Goal: Task Accomplishment & Management: Use online tool/utility

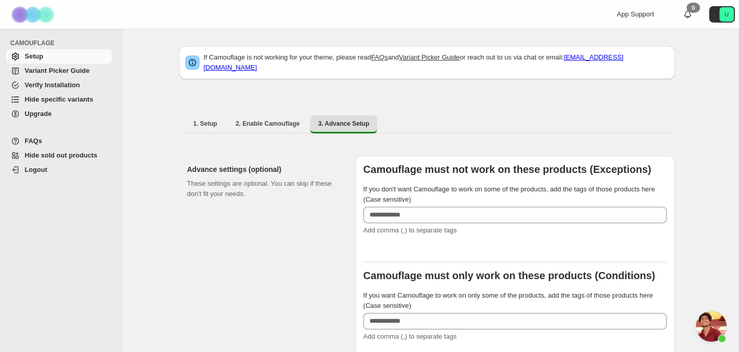
scroll to position [95, 0]
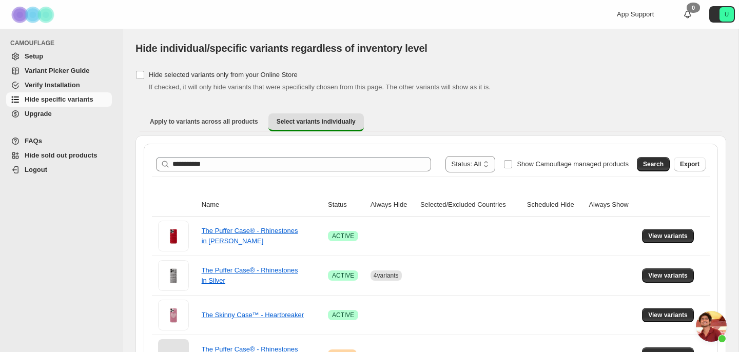
scroll to position [2091, 0]
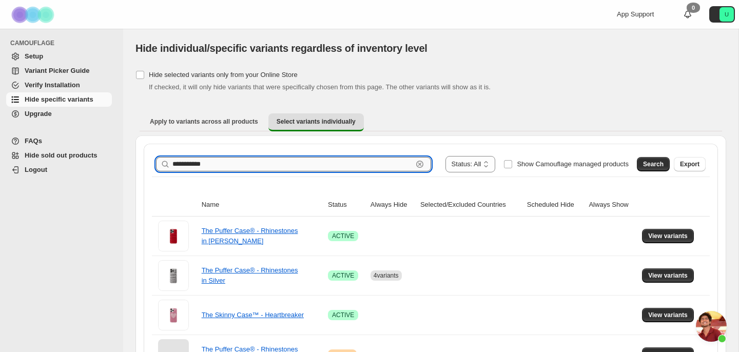
click at [314, 161] on input "**********" at bounding box center [293, 164] width 240 height 14
type input "*******"
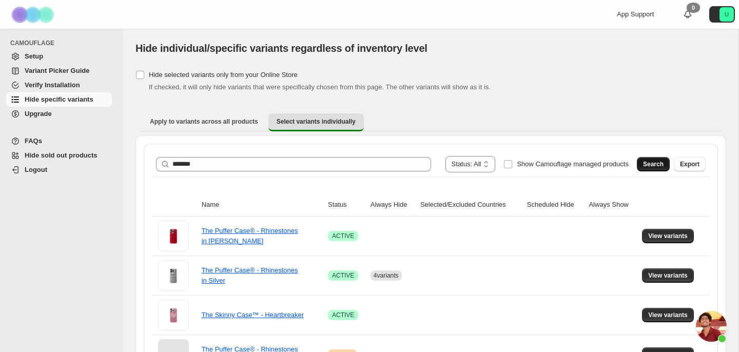
click at [648, 164] on span "Search" at bounding box center [653, 164] width 21 height 8
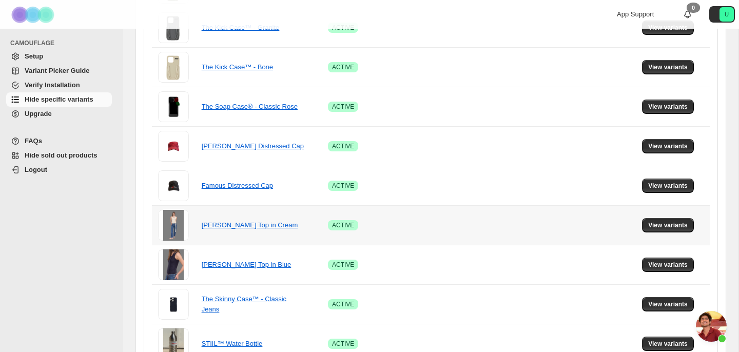
scroll to position [386, 0]
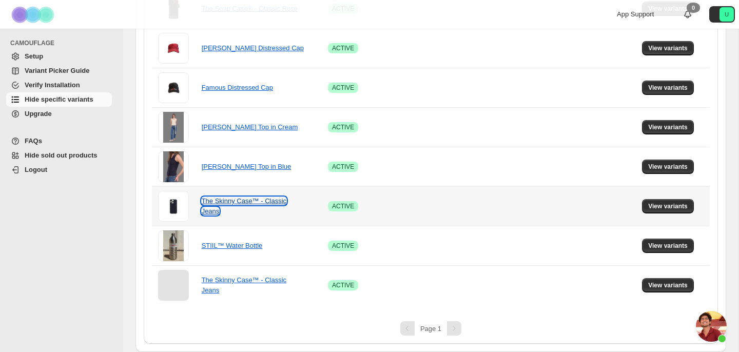
click at [255, 199] on link "The Skinny Case™ - Classic Jeans" at bounding box center [244, 206] width 85 height 18
click at [659, 209] on span "View variants" at bounding box center [668, 206] width 40 height 8
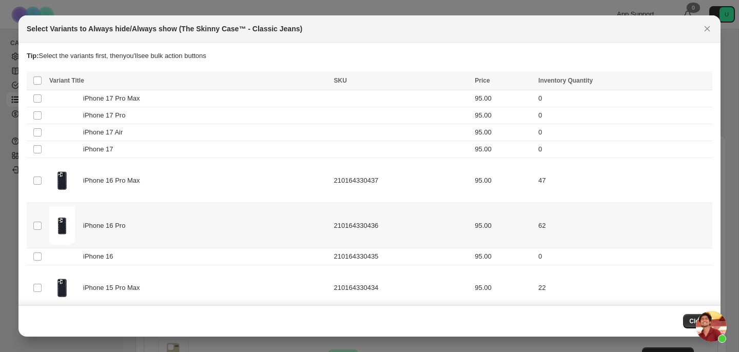
scroll to position [0, 0]
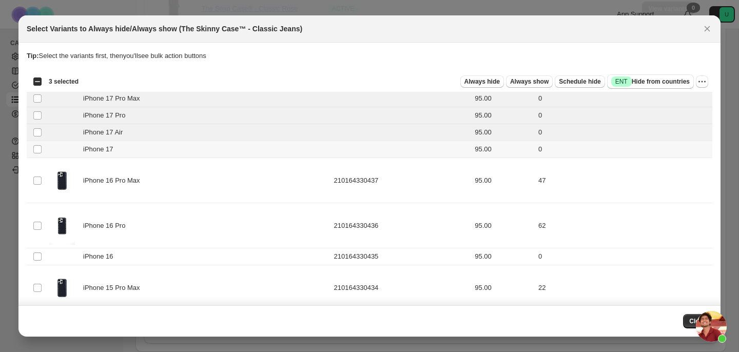
click at [36, 142] on td "Select product variant" at bounding box center [37, 149] width 20 height 17
click at [493, 81] on span "Always hide" at bounding box center [482, 82] width 35 height 8
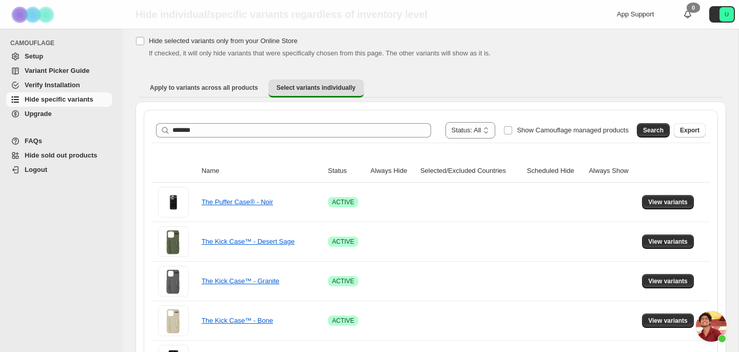
scroll to position [35, 0]
